Goal: Find specific page/section: Find specific page/section

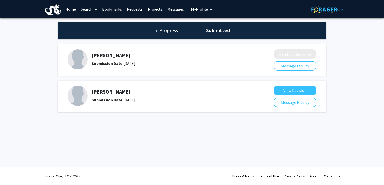
click at [107, 8] on link "Bookmarks" at bounding box center [112, 9] width 25 height 18
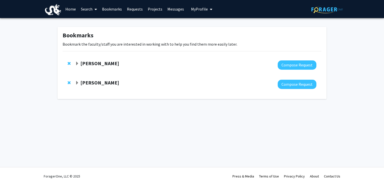
click at [75, 82] on span "Expand Colin Gordon Bookmark" at bounding box center [77, 83] width 4 height 4
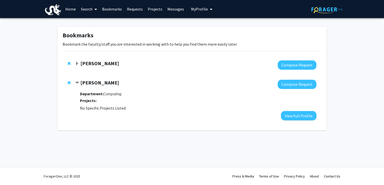
click at [77, 62] on span "Expand Kapil Dandekar Bookmark" at bounding box center [77, 64] width 4 height 4
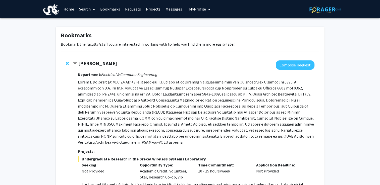
click at [77, 64] on div "[PERSON_NAME]" at bounding box center [127, 64] width 109 height 6
click at [75, 63] on span "Contract Kapil Dandekar Bookmark" at bounding box center [75, 64] width 4 height 4
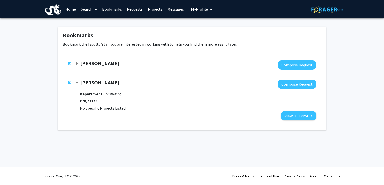
click at [77, 82] on span "Contract Colin Gordon Bookmark" at bounding box center [77, 83] width 4 height 4
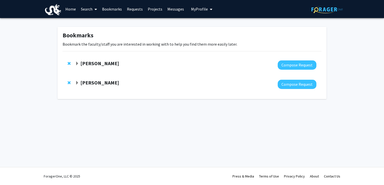
click at [98, 65] on strong "[PERSON_NAME]" at bounding box center [99, 63] width 39 height 6
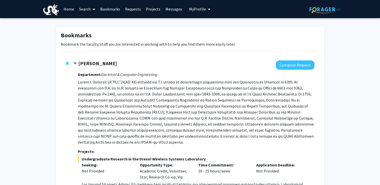
click at [98, 65] on strong "[PERSON_NAME]" at bounding box center [97, 63] width 39 height 6
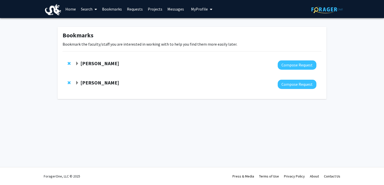
click at [98, 65] on strong "[PERSON_NAME]" at bounding box center [99, 63] width 39 height 6
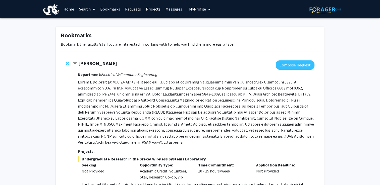
click at [93, 65] on strong "[PERSON_NAME]" at bounding box center [97, 63] width 39 height 6
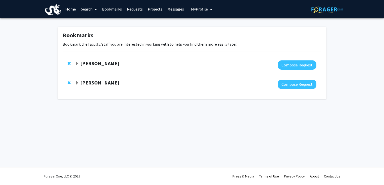
click at [93, 65] on strong "[PERSON_NAME]" at bounding box center [99, 63] width 39 height 6
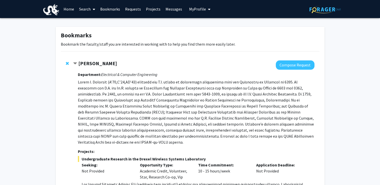
click at [93, 65] on strong "[PERSON_NAME]" at bounding box center [97, 63] width 39 height 6
